Goal: Information Seeking & Learning: Learn about a topic

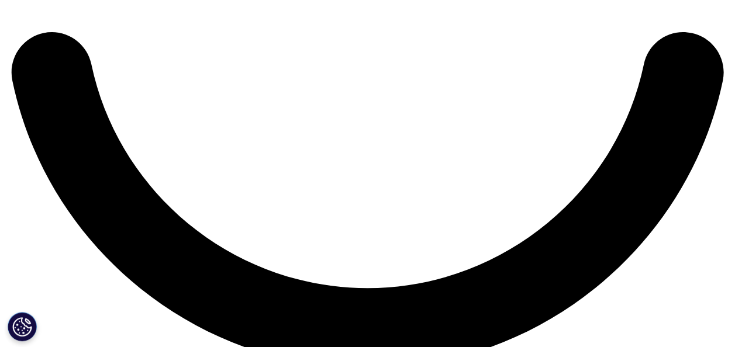
scroll to position [1829, 0]
